Goal: Navigation & Orientation: Find specific page/section

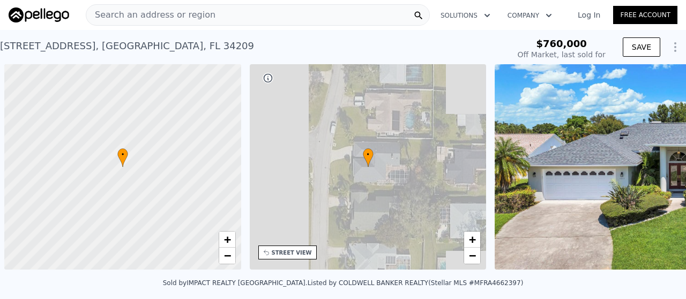
scroll to position [0, 4]
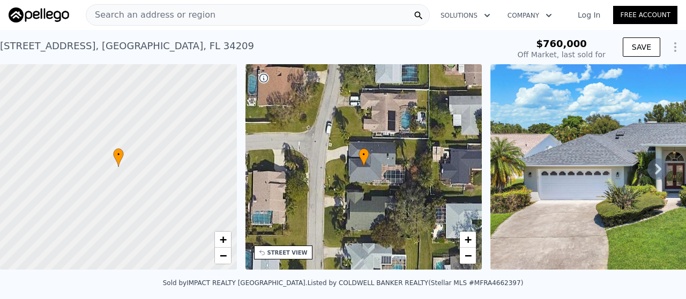
click at [651, 175] on icon at bounding box center [657, 169] width 21 height 21
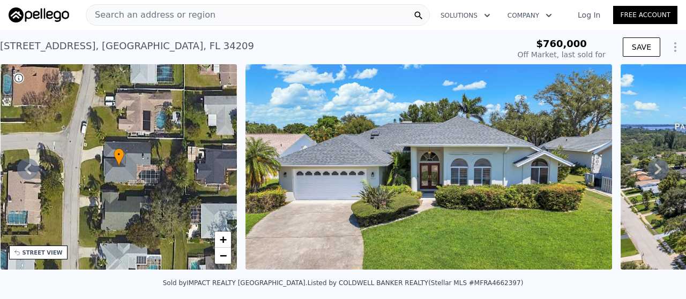
click at [651, 175] on icon at bounding box center [657, 169] width 21 height 21
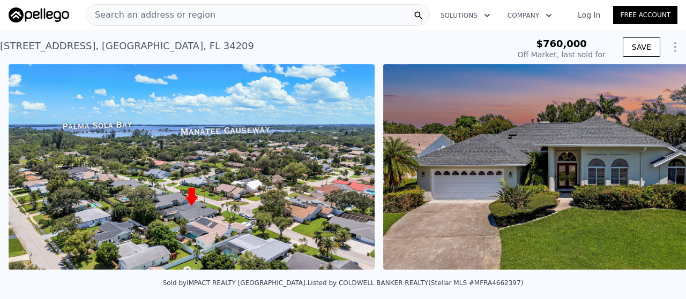
scroll to position [0, 865]
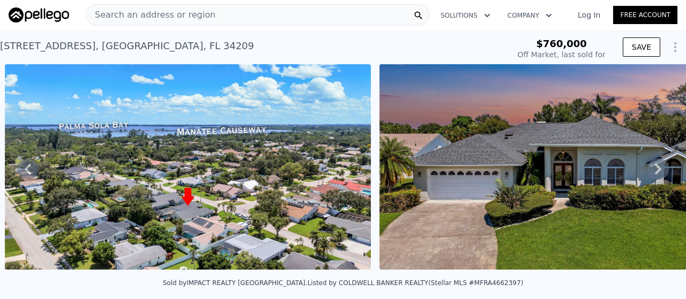
click at [651, 175] on icon at bounding box center [657, 169] width 21 height 21
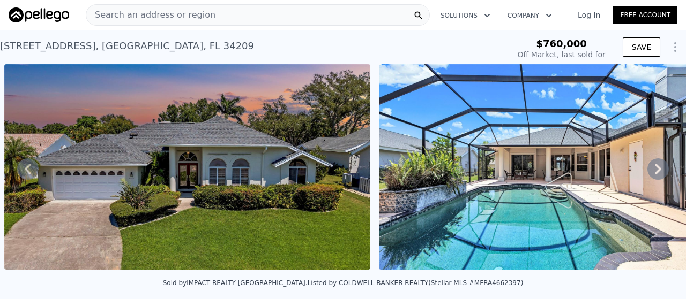
click at [651, 175] on icon at bounding box center [657, 169] width 21 height 21
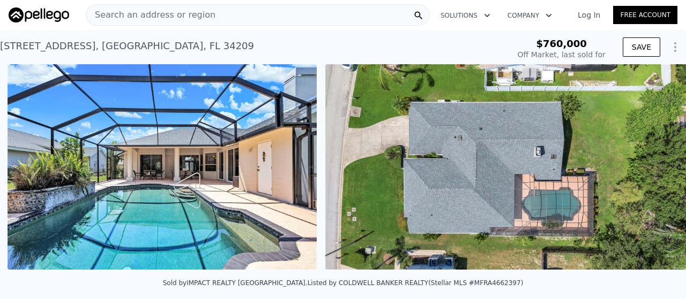
scroll to position [0, 1614]
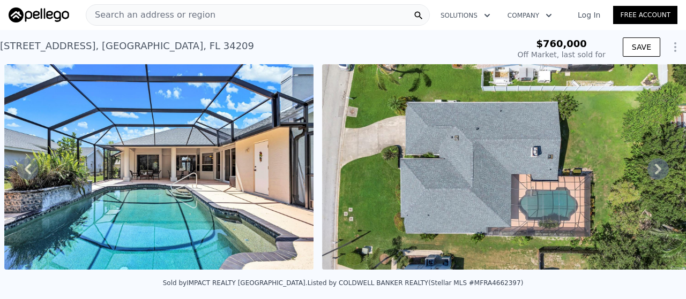
click at [651, 175] on icon at bounding box center [657, 169] width 21 height 21
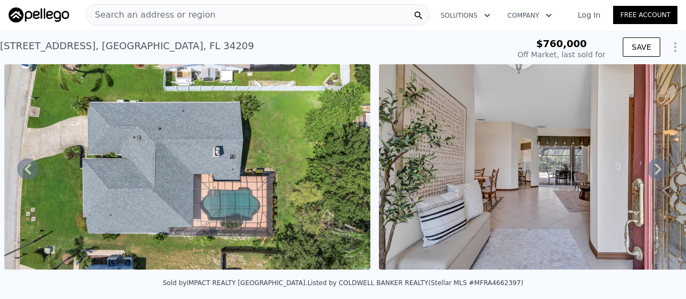
click at [651, 175] on icon at bounding box center [657, 169] width 21 height 21
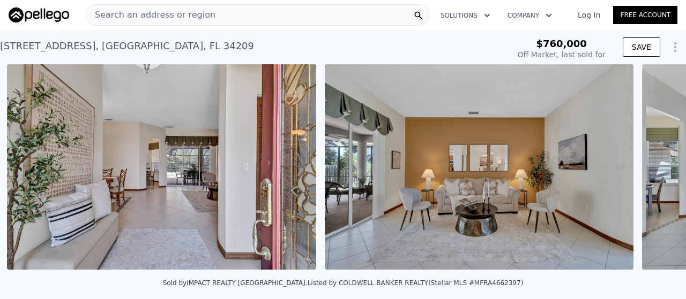
scroll to position [0, 2306]
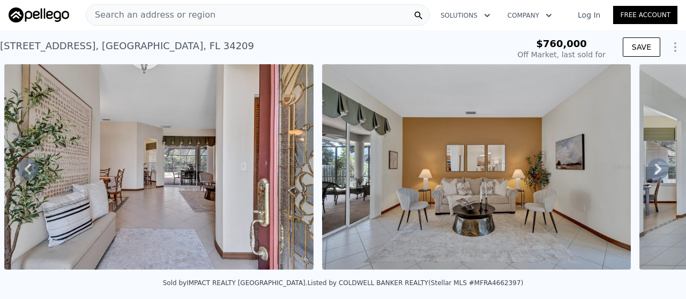
click at [651, 175] on icon at bounding box center [657, 169] width 21 height 21
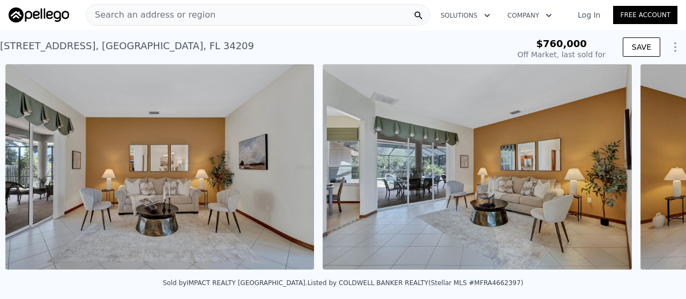
scroll to position [0, 2624]
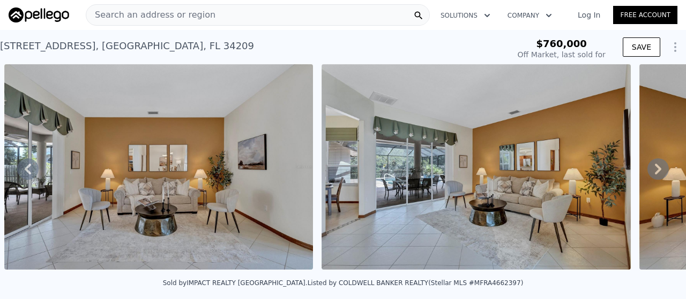
click at [651, 175] on icon at bounding box center [657, 169] width 21 height 21
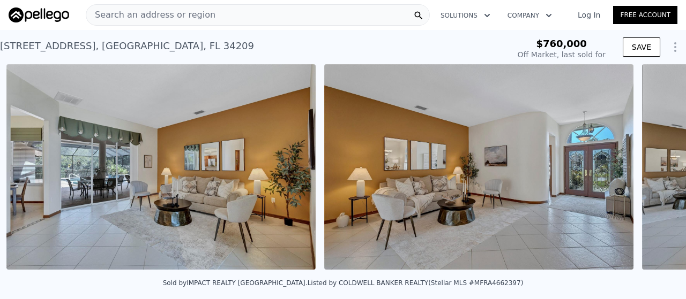
scroll to position [0, 2941]
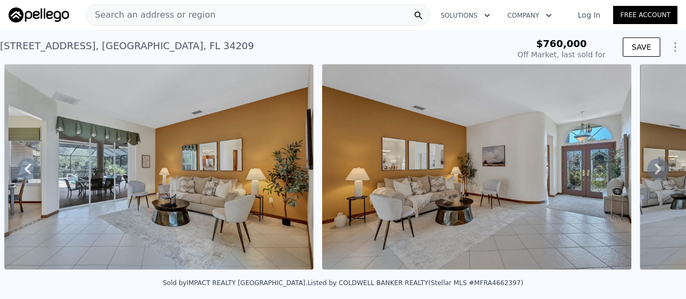
click at [651, 175] on icon at bounding box center [657, 169] width 21 height 21
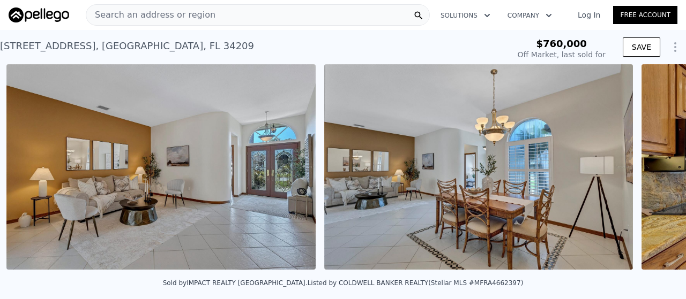
scroll to position [0, 3258]
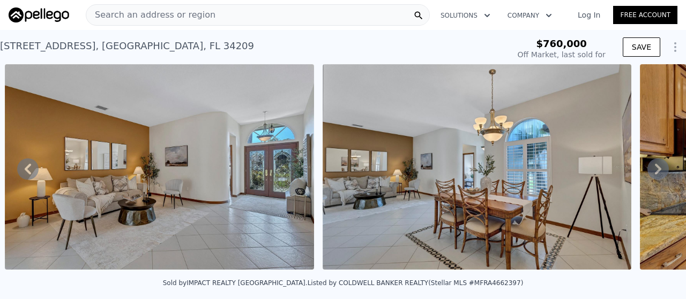
click at [651, 175] on icon at bounding box center [657, 169] width 21 height 21
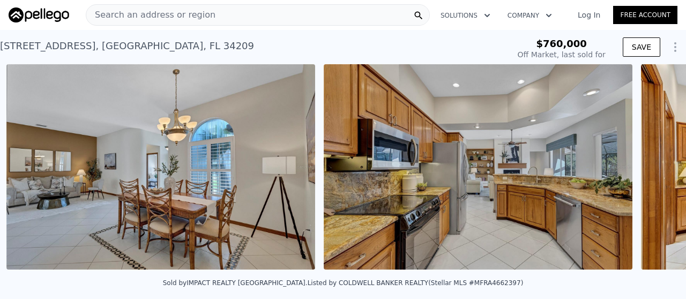
scroll to position [0, 3577]
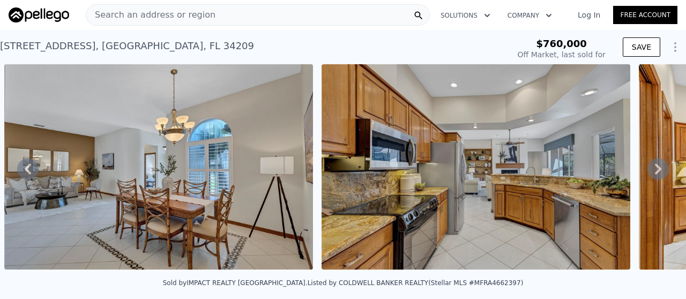
click at [651, 175] on icon at bounding box center [657, 169] width 21 height 21
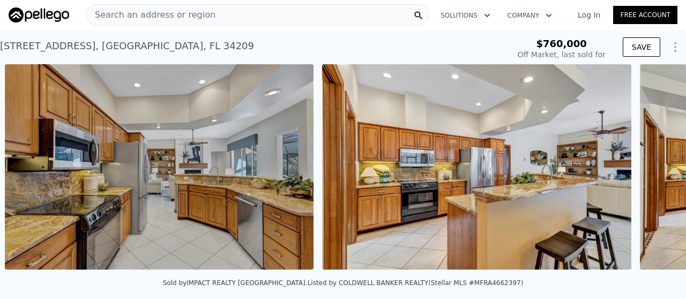
scroll to position [0, 3894]
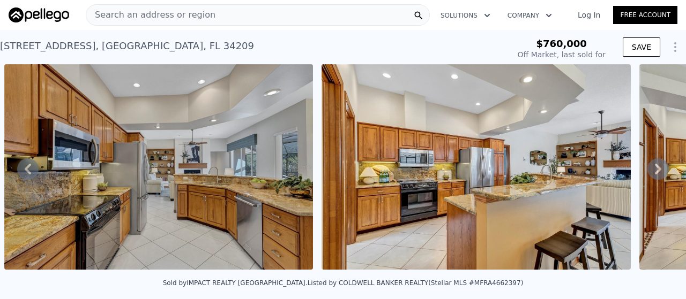
click at [651, 175] on icon at bounding box center [657, 169] width 21 height 21
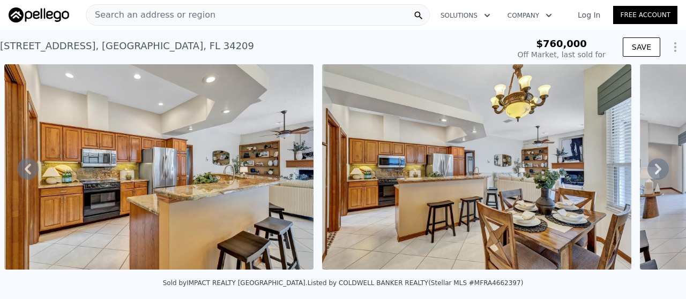
click at [647, 168] on icon at bounding box center [657, 169] width 21 height 21
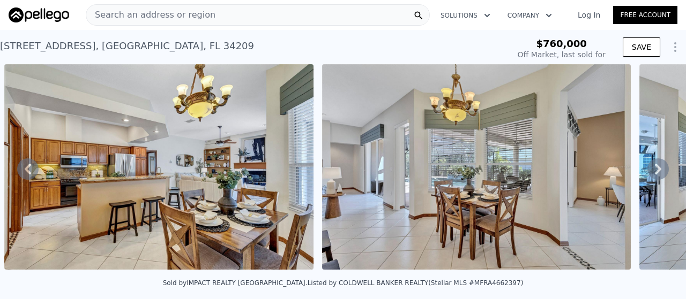
click at [647, 168] on icon at bounding box center [657, 169] width 21 height 21
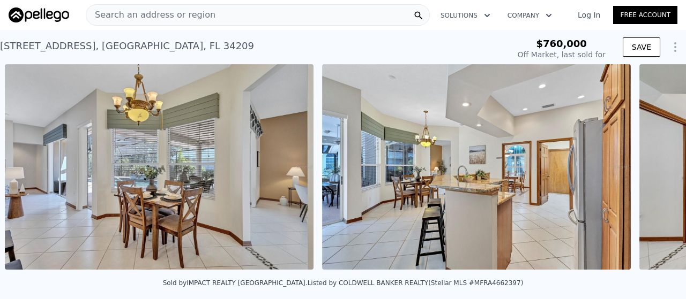
scroll to position [0, 4846]
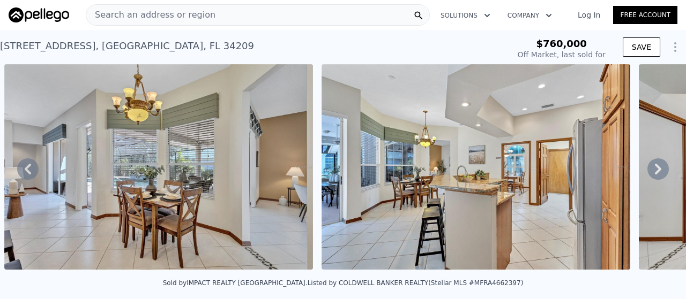
click at [647, 168] on icon at bounding box center [657, 169] width 21 height 21
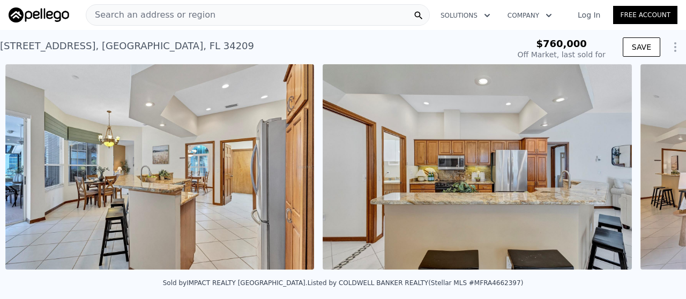
scroll to position [0, 5163]
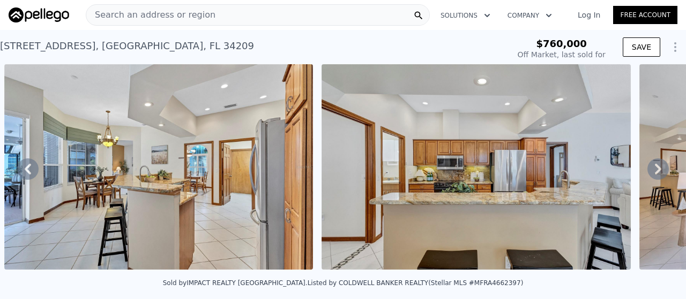
click at [647, 168] on icon at bounding box center [657, 169] width 21 height 21
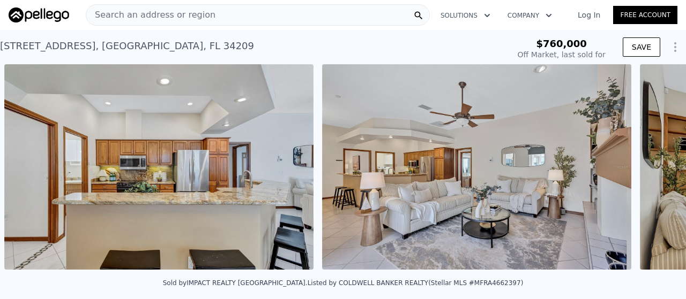
scroll to position [0, 5480]
click at [647, 168] on icon at bounding box center [657, 169] width 21 height 21
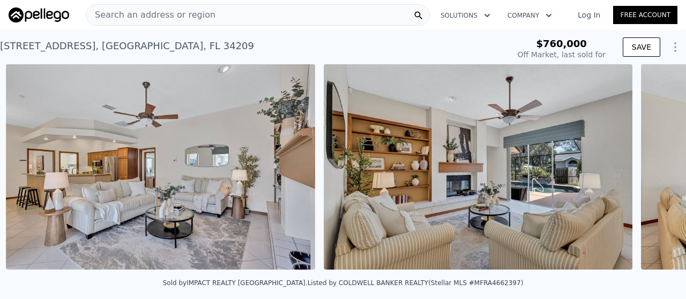
scroll to position [0, 5798]
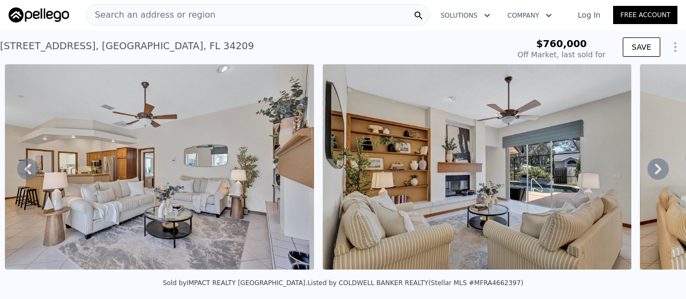
click at [647, 168] on icon at bounding box center [657, 169] width 21 height 21
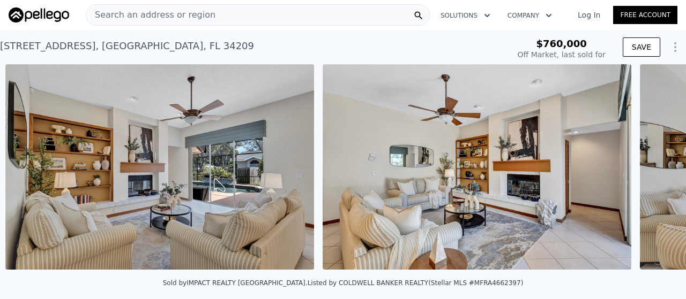
scroll to position [0, 6115]
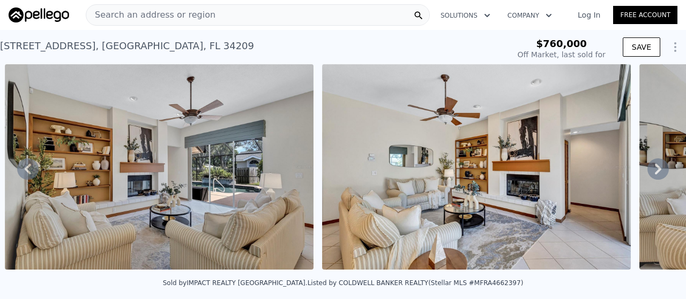
click at [647, 168] on icon at bounding box center [657, 169] width 21 height 21
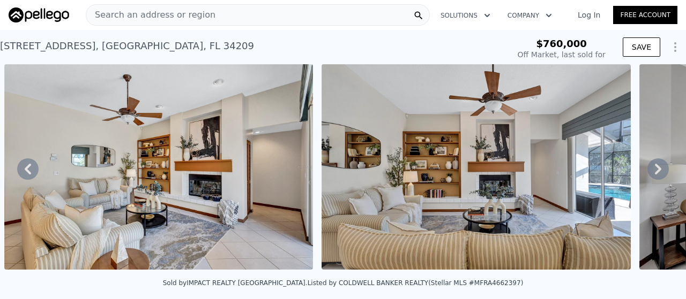
click at [647, 168] on icon at bounding box center [657, 169] width 21 height 21
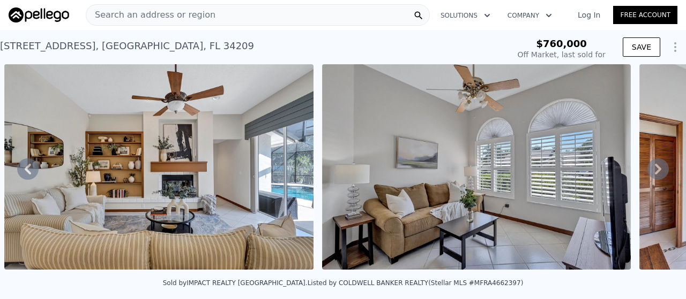
click at [647, 168] on icon at bounding box center [657, 169] width 21 height 21
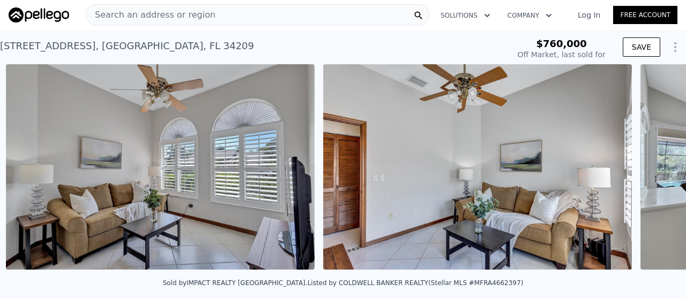
scroll to position [0, 7067]
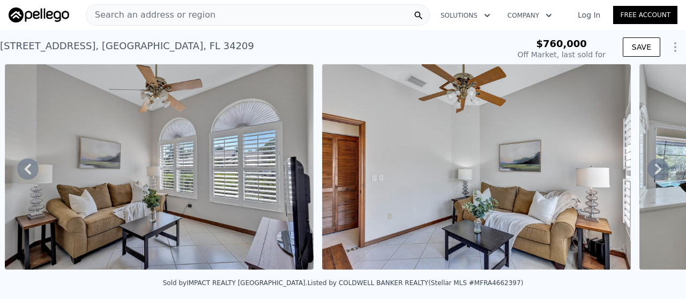
click at [647, 168] on icon at bounding box center [657, 169] width 21 height 21
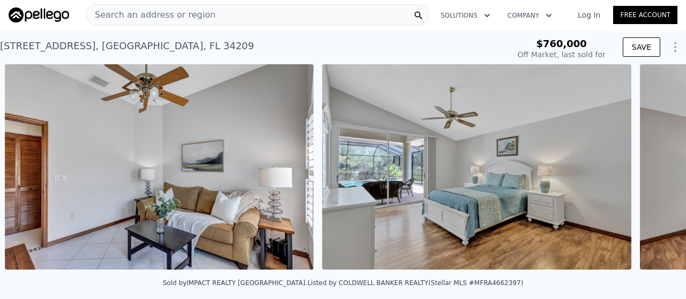
scroll to position [0, 7385]
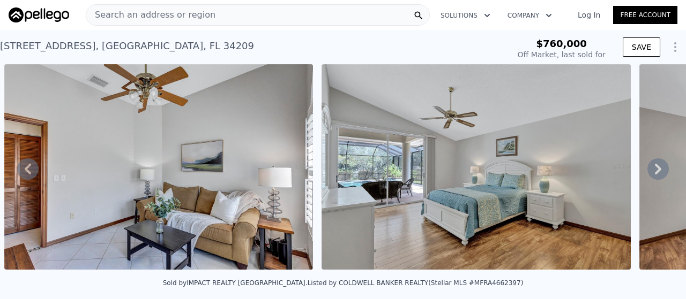
click at [647, 168] on icon at bounding box center [657, 169] width 21 height 21
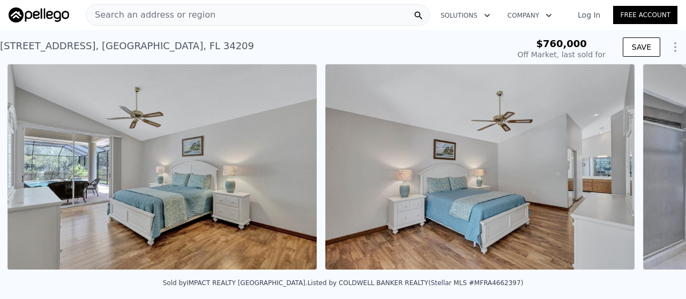
scroll to position [0, 7702]
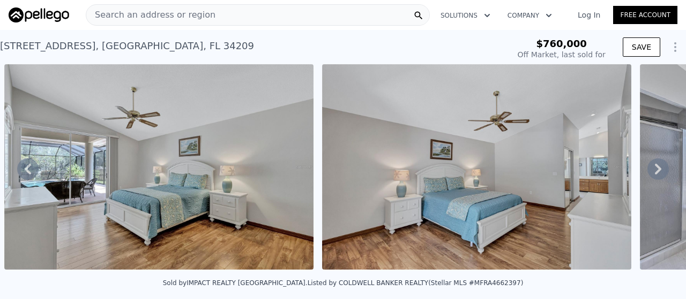
click at [647, 168] on icon at bounding box center [657, 169] width 21 height 21
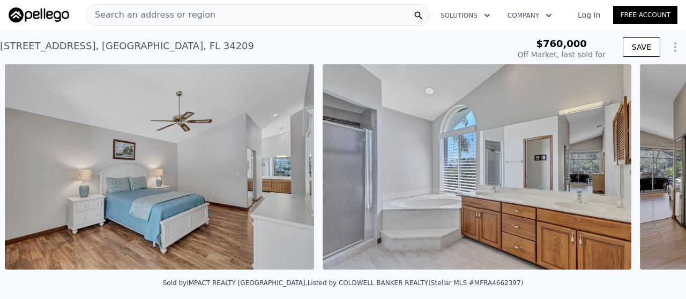
scroll to position [0, 8020]
click at [647, 168] on icon at bounding box center [657, 169] width 21 height 21
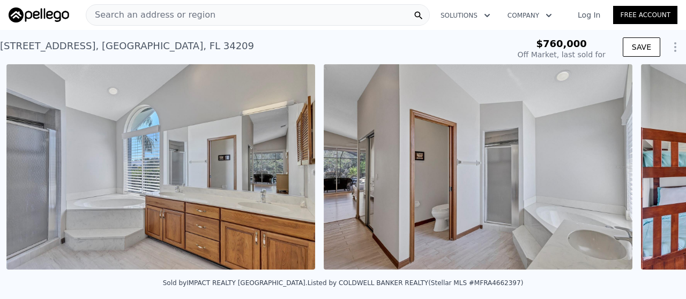
scroll to position [0, 8337]
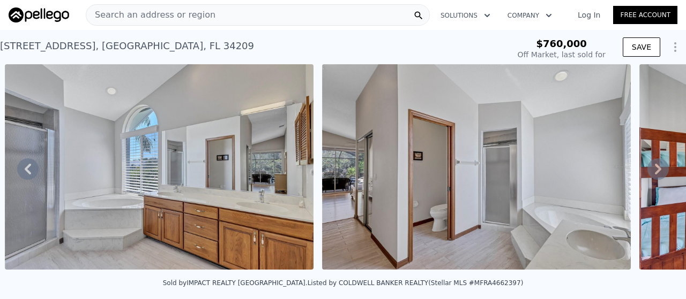
click at [647, 168] on icon at bounding box center [657, 169] width 21 height 21
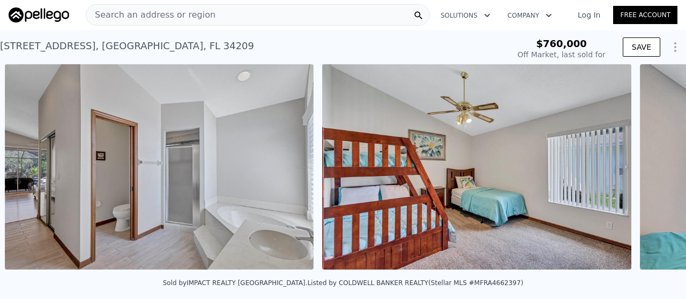
scroll to position [0, 8655]
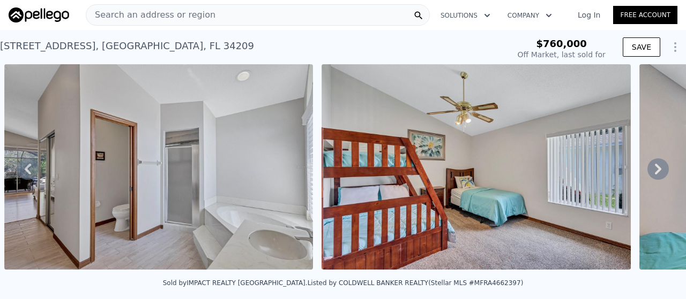
click at [647, 168] on icon at bounding box center [657, 169] width 21 height 21
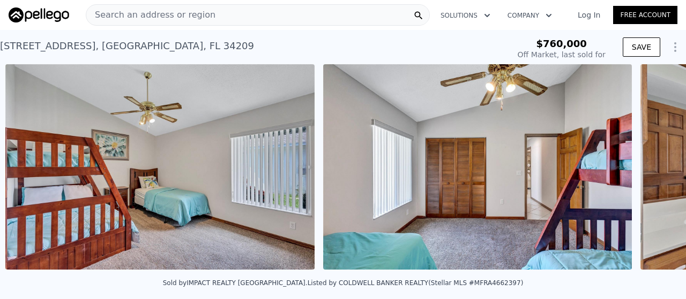
scroll to position [0, 8972]
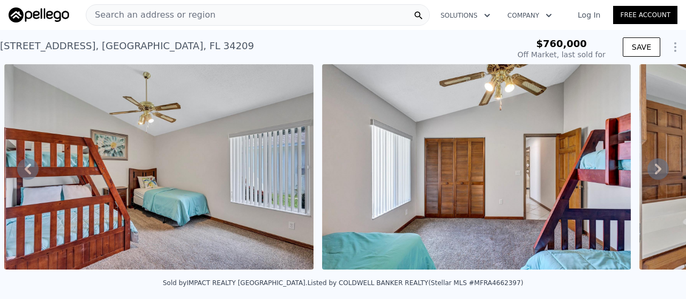
click at [647, 168] on icon at bounding box center [657, 169] width 21 height 21
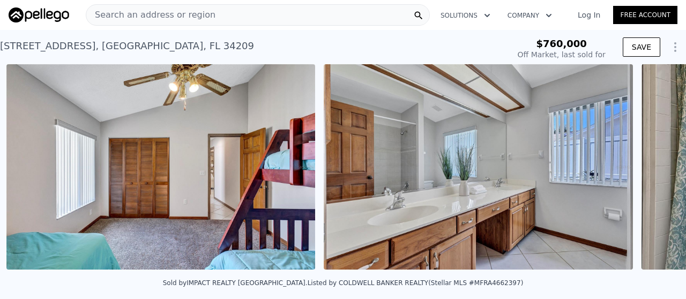
scroll to position [0, 9290]
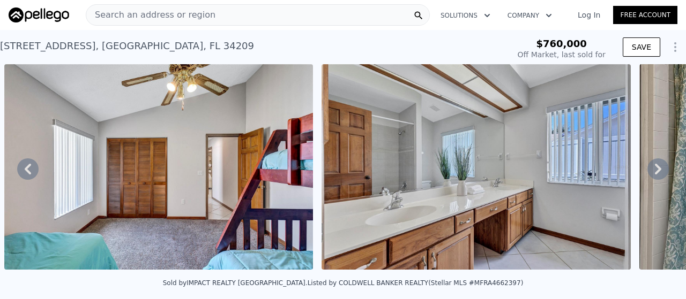
click at [647, 168] on icon at bounding box center [657, 169] width 21 height 21
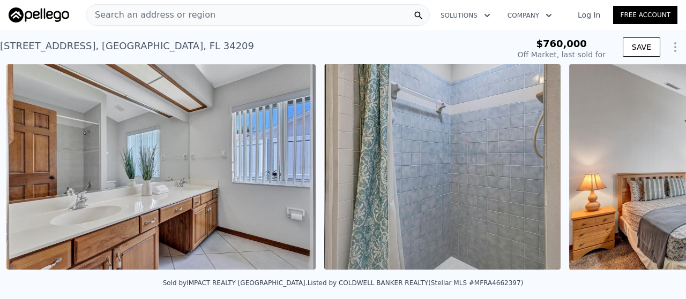
scroll to position [0, 9607]
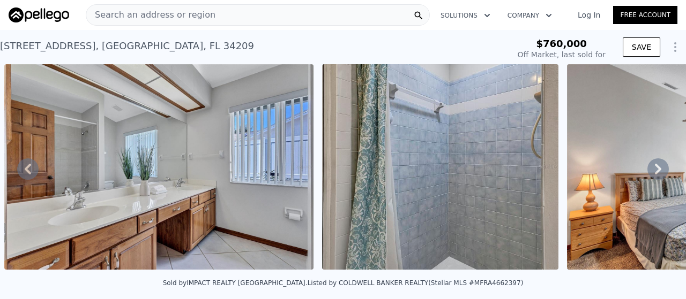
click at [647, 168] on icon at bounding box center [657, 169] width 21 height 21
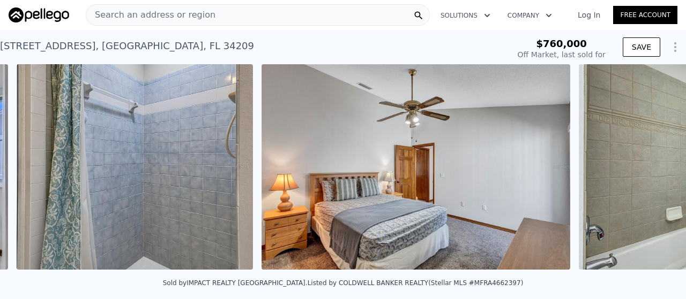
scroll to position [0, 9924]
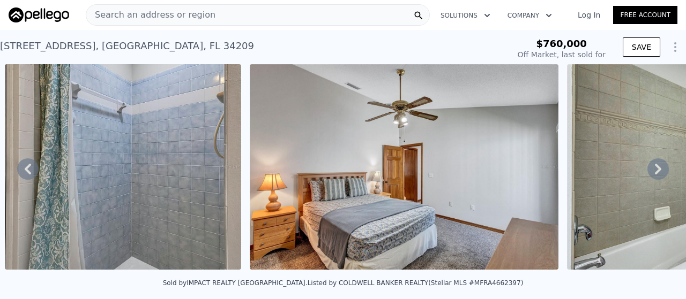
click at [647, 168] on icon at bounding box center [657, 169] width 21 height 21
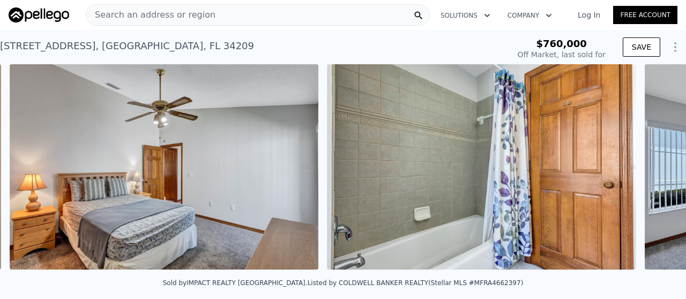
scroll to position [0, 10169]
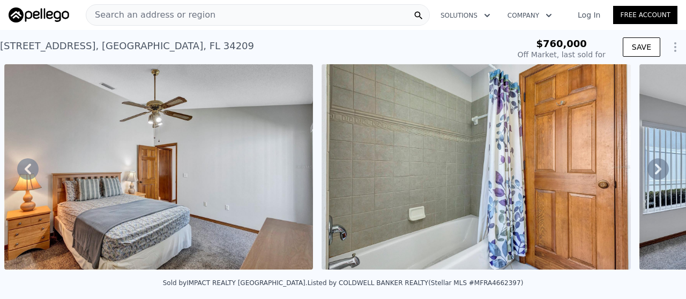
click at [647, 168] on icon at bounding box center [657, 169] width 21 height 21
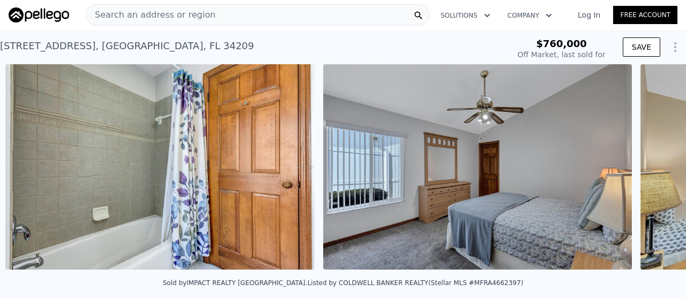
scroll to position [0, 10486]
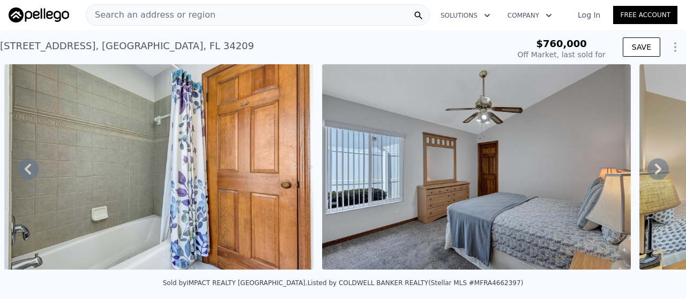
click at [647, 168] on icon at bounding box center [657, 169] width 21 height 21
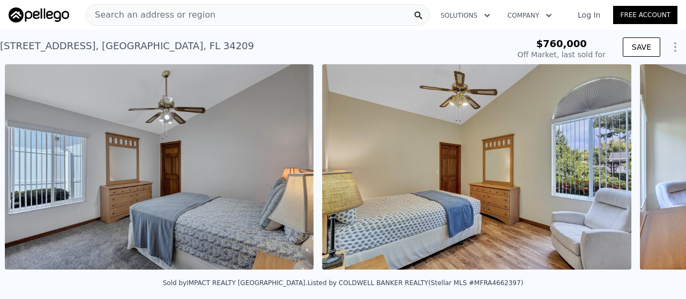
scroll to position [0, 10804]
click at [647, 168] on icon at bounding box center [657, 169] width 21 height 21
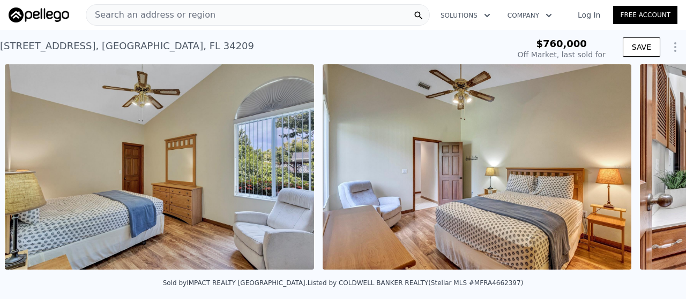
scroll to position [0, 11121]
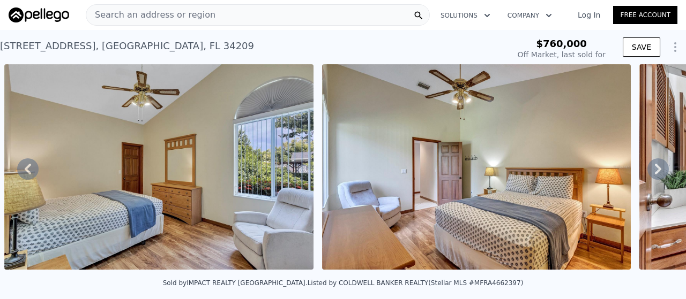
click at [647, 168] on icon at bounding box center [657, 169] width 21 height 21
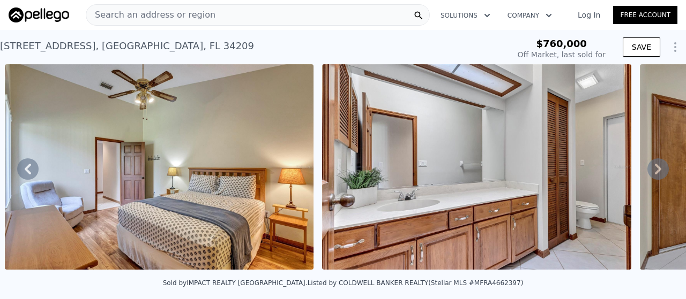
click at [647, 168] on icon at bounding box center [657, 169] width 21 height 21
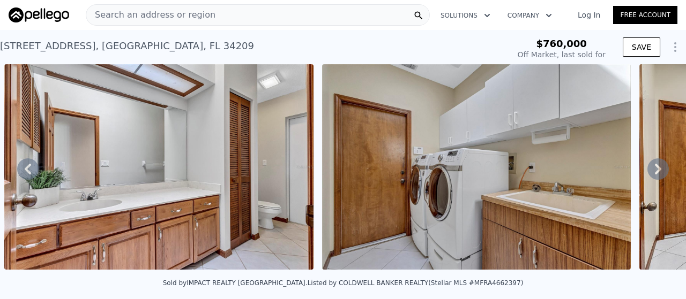
click at [647, 168] on icon at bounding box center [657, 169] width 21 height 21
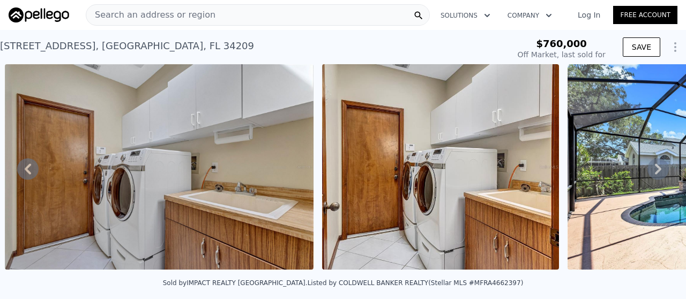
click at [647, 168] on icon at bounding box center [657, 169] width 21 height 21
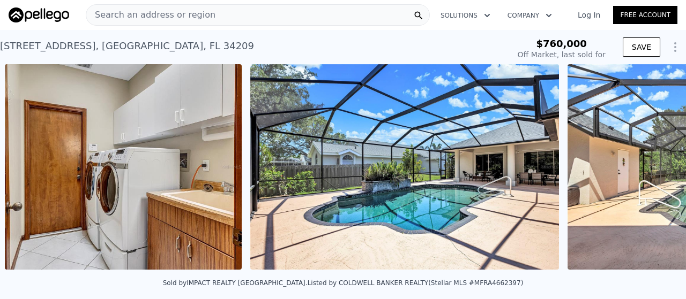
scroll to position [0, 12391]
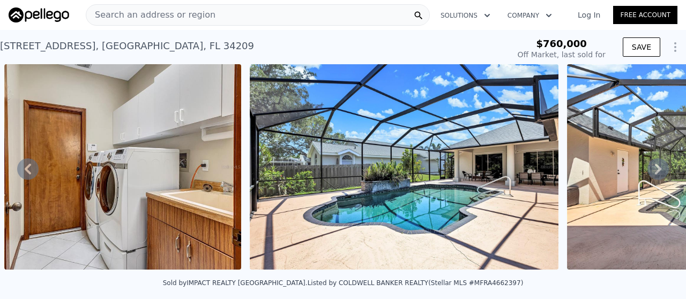
click at [647, 168] on icon at bounding box center [657, 169] width 21 height 21
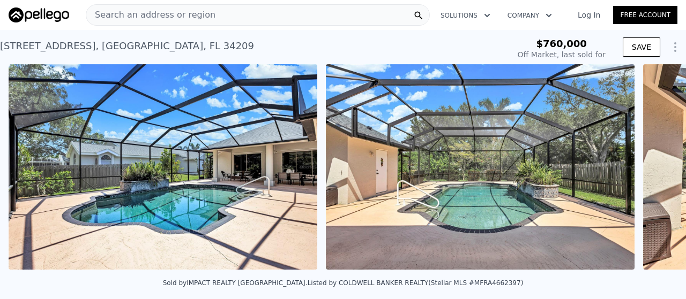
scroll to position [0, 12636]
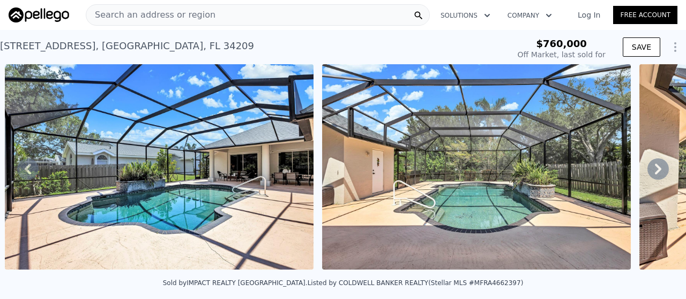
click at [647, 168] on icon at bounding box center [657, 169] width 21 height 21
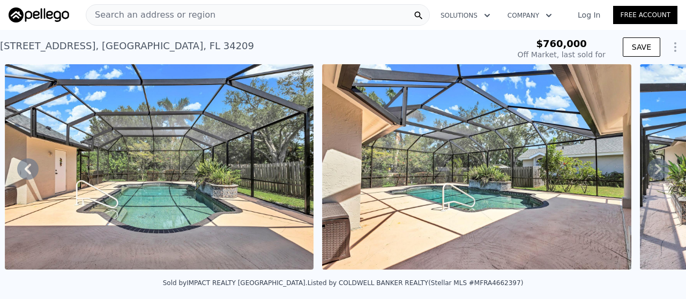
click at [647, 168] on icon at bounding box center [657, 169] width 21 height 21
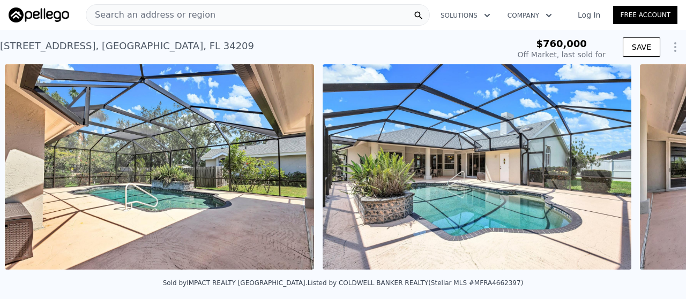
scroll to position [0, 13271]
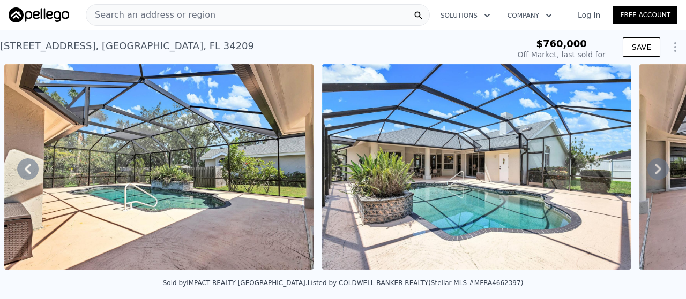
click at [647, 168] on icon at bounding box center [657, 169] width 21 height 21
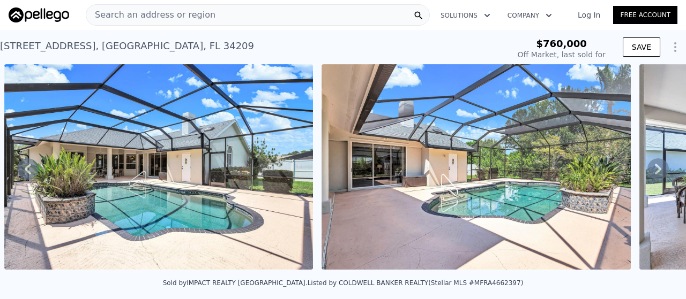
click at [647, 168] on icon at bounding box center [657, 169] width 21 height 21
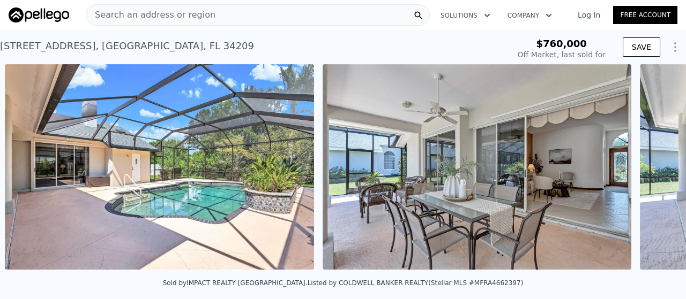
scroll to position [0, 13905]
click at [647, 168] on icon at bounding box center [657, 169] width 21 height 21
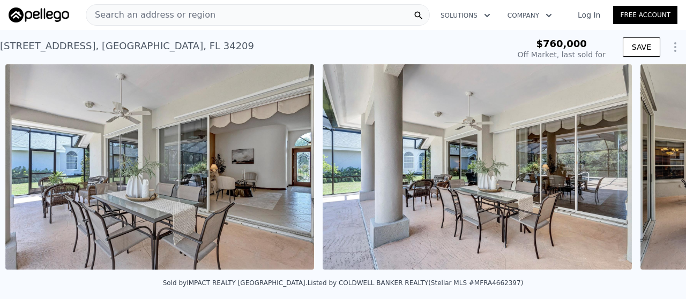
scroll to position [0, 14223]
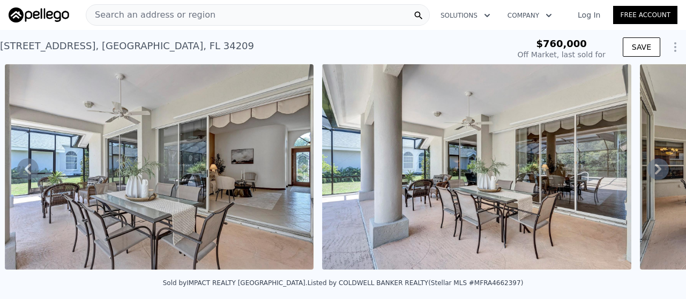
click at [647, 168] on icon at bounding box center [657, 169] width 21 height 21
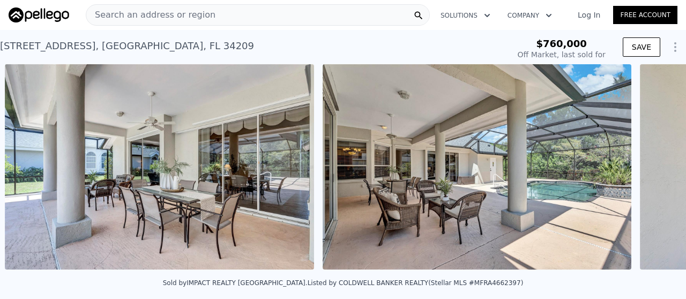
scroll to position [0, 14540]
click at [647, 168] on icon at bounding box center [657, 169] width 21 height 21
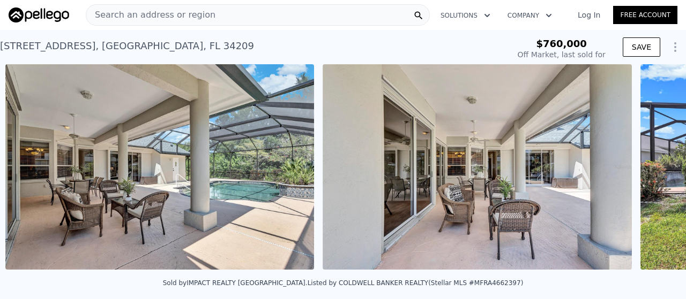
scroll to position [0, 14857]
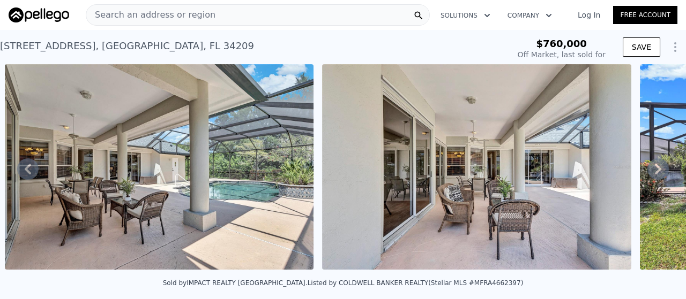
click at [647, 168] on icon at bounding box center [657, 169] width 21 height 21
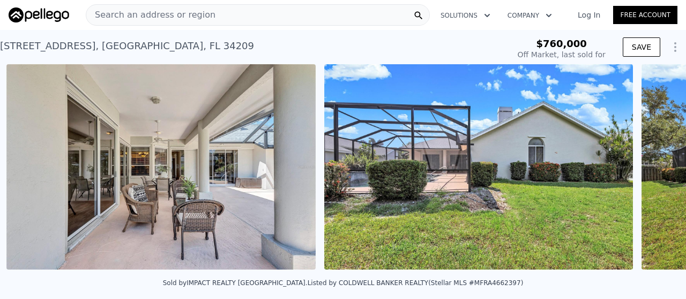
scroll to position [0, 15175]
